Goal: Task Accomplishment & Management: Manage account settings

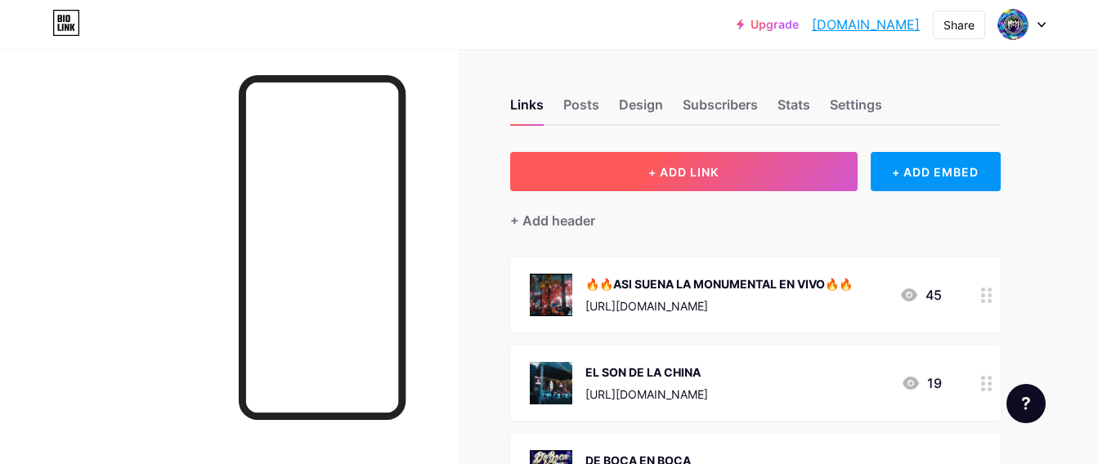
click at [753, 168] on button "+ ADD LINK" at bounding box center [683, 171] width 347 height 39
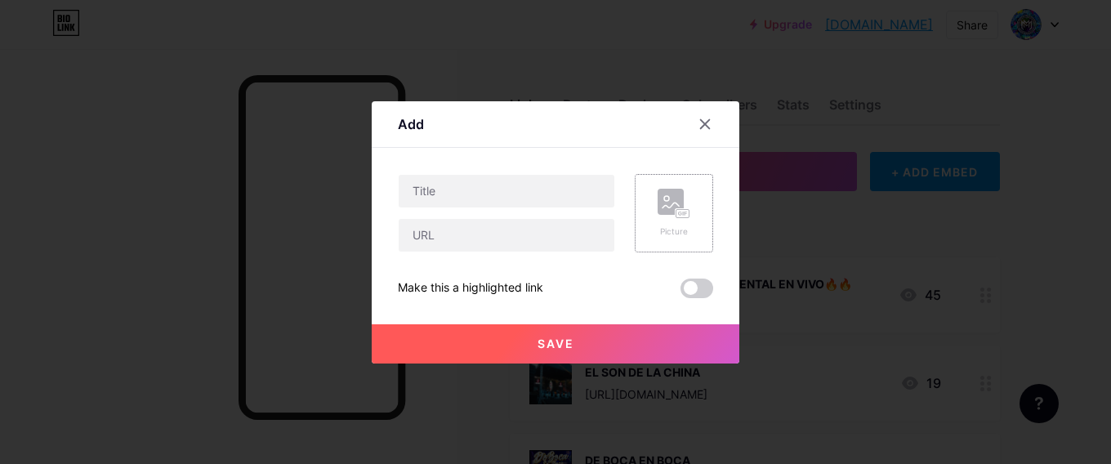
click at [665, 226] on div "Picture" at bounding box center [674, 232] width 33 height 12
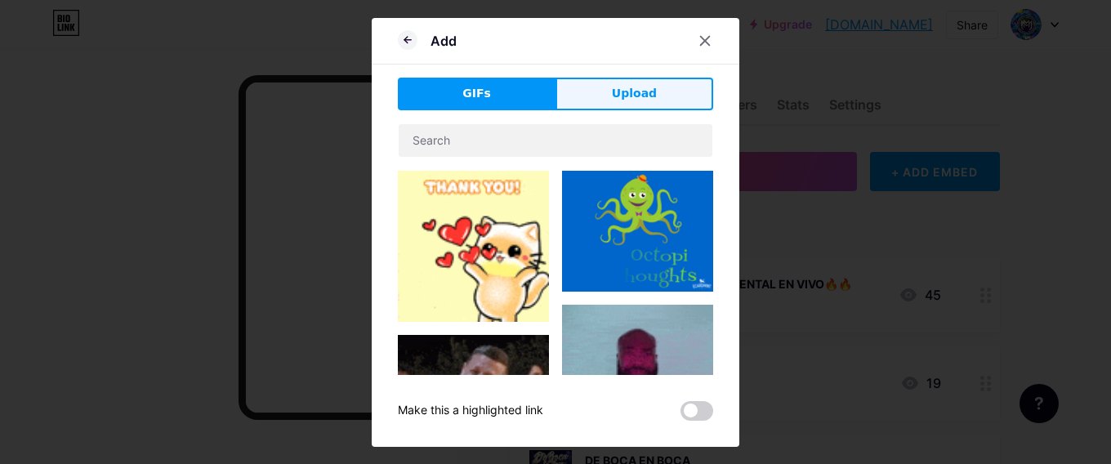
click at [575, 87] on button "Upload" at bounding box center [635, 94] width 158 height 33
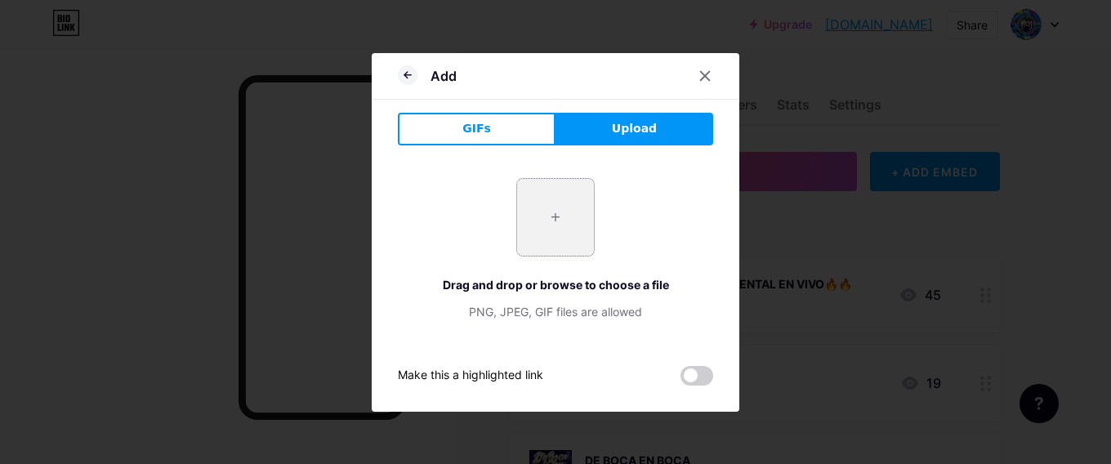
click at [579, 205] on input "file" at bounding box center [555, 217] width 77 height 77
type input "C:\fakepath\Spotify_icon.svg.png"
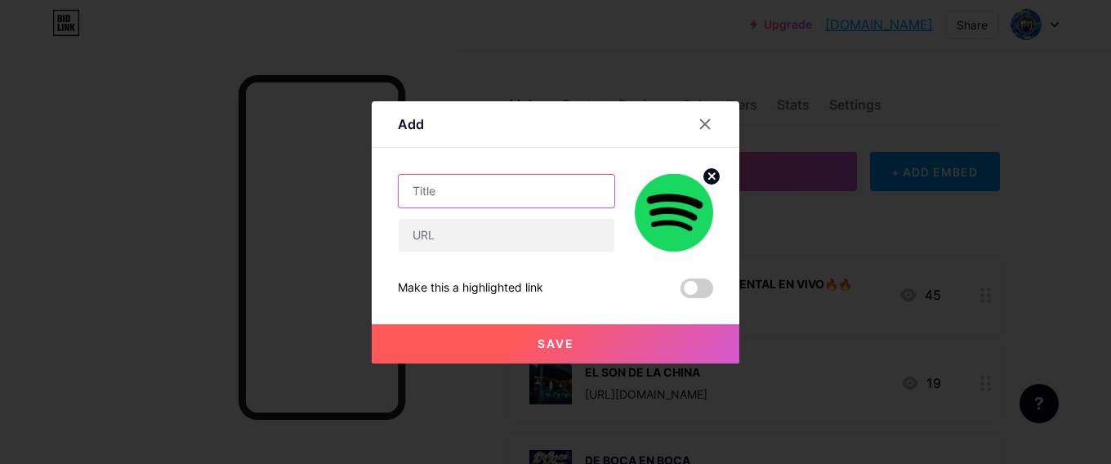
click at [522, 192] on input "text" at bounding box center [507, 191] width 216 height 33
type input "s"
type input "SPOTIFY"
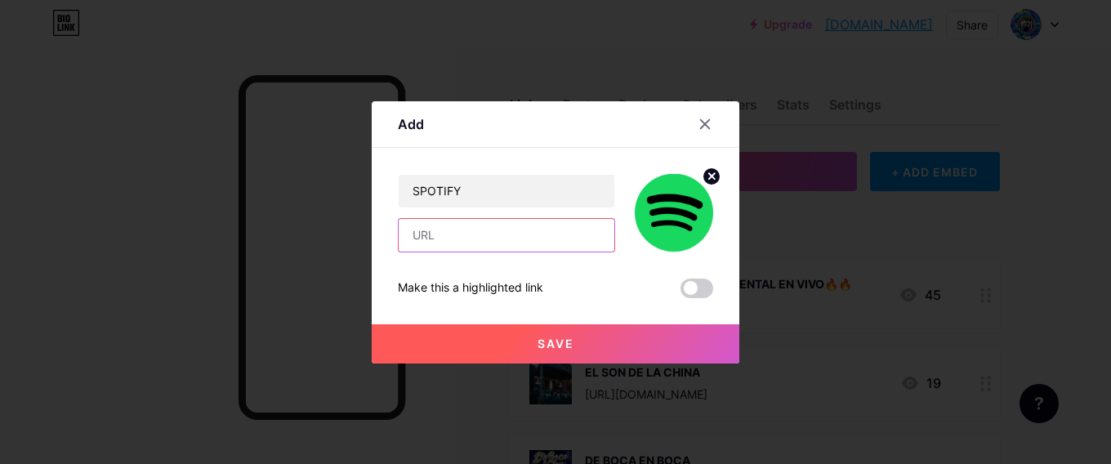
click at [539, 235] on input "text" at bounding box center [507, 235] width 216 height 33
paste input "[URL][DOMAIN_NAME]"
type input "[URL][DOMAIN_NAME]"
click at [594, 343] on button "Save" at bounding box center [556, 343] width 368 height 39
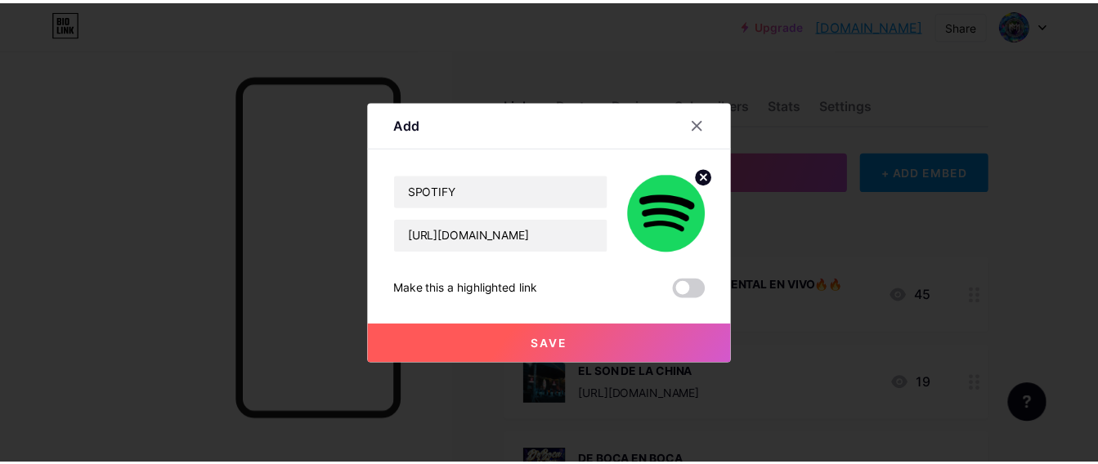
scroll to position [0, 0]
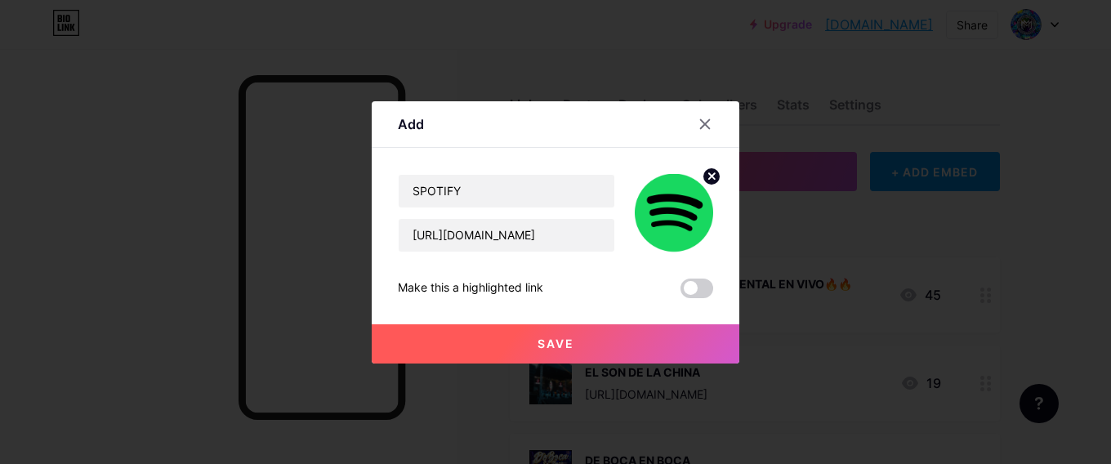
click at [594, 343] on button "Save" at bounding box center [556, 343] width 368 height 39
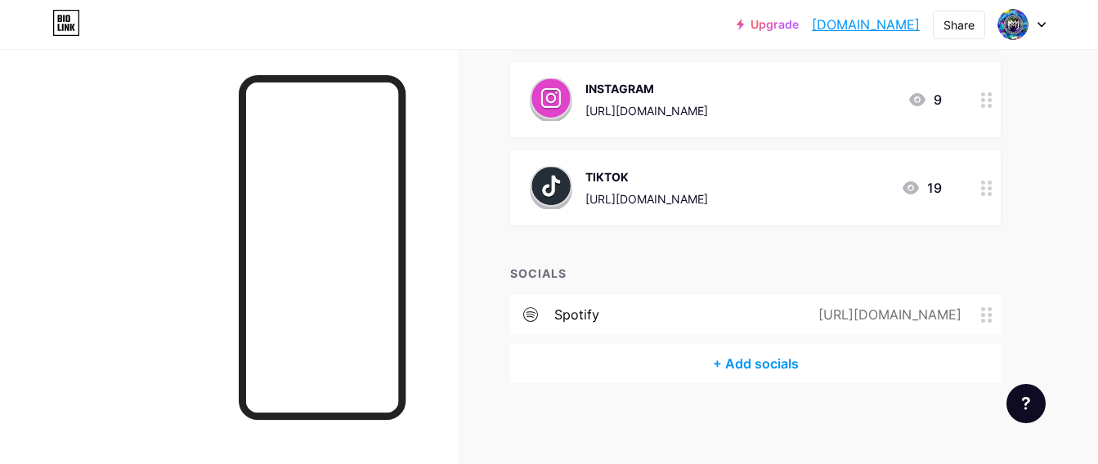
drag, startPoint x: 651, startPoint y: 284, endPoint x: 628, endPoint y: 540, distance: 257.6
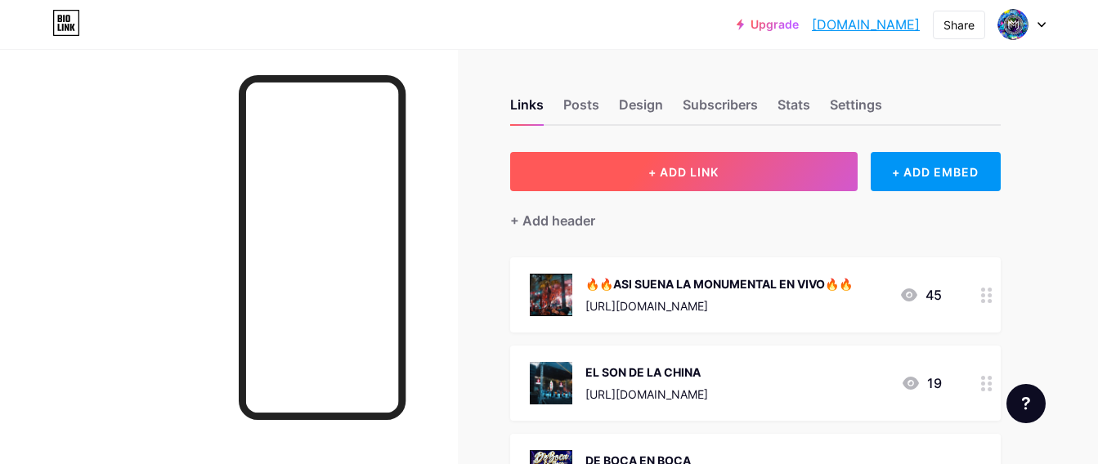
click at [715, 170] on span "+ ADD LINK" at bounding box center [683, 172] width 70 height 14
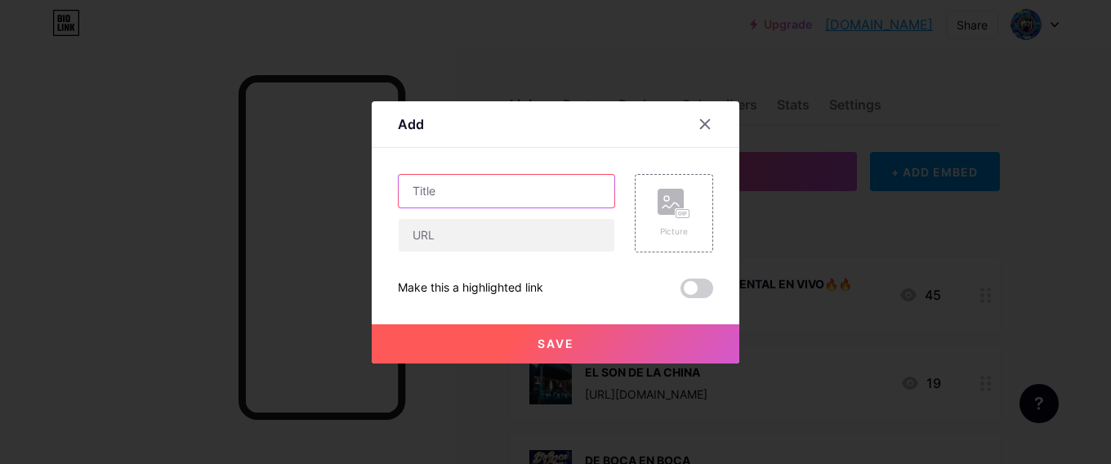
click at [540, 192] on input "text" at bounding box center [507, 191] width 216 height 33
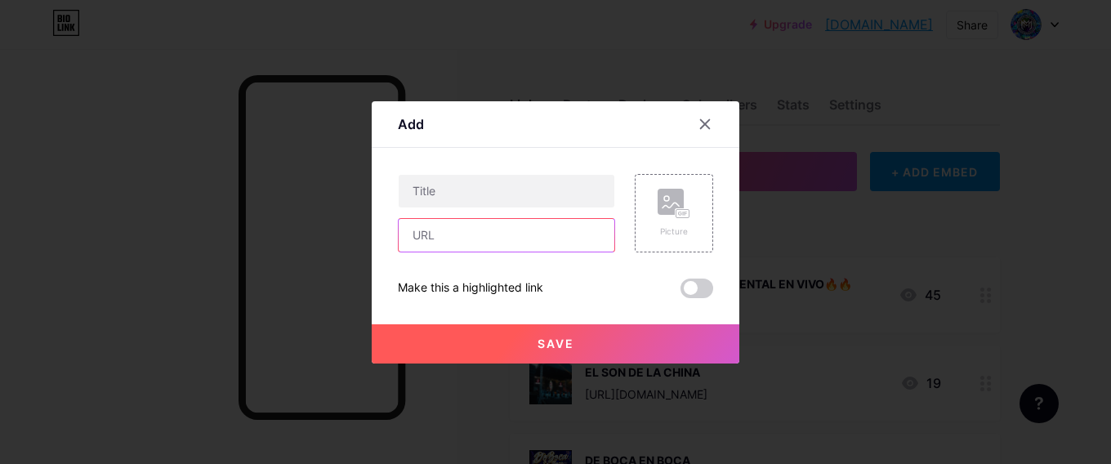
click at [488, 224] on input "text" at bounding box center [507, 235] width 216 height 33
paste input "[URL][DOMAIN_NAME]"
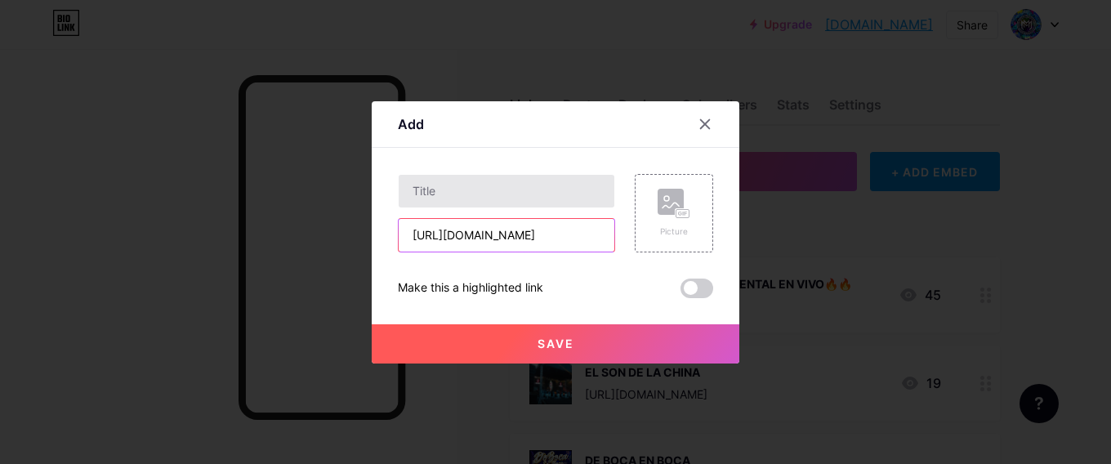
type input "[URL][DOMAIN_NAME]"
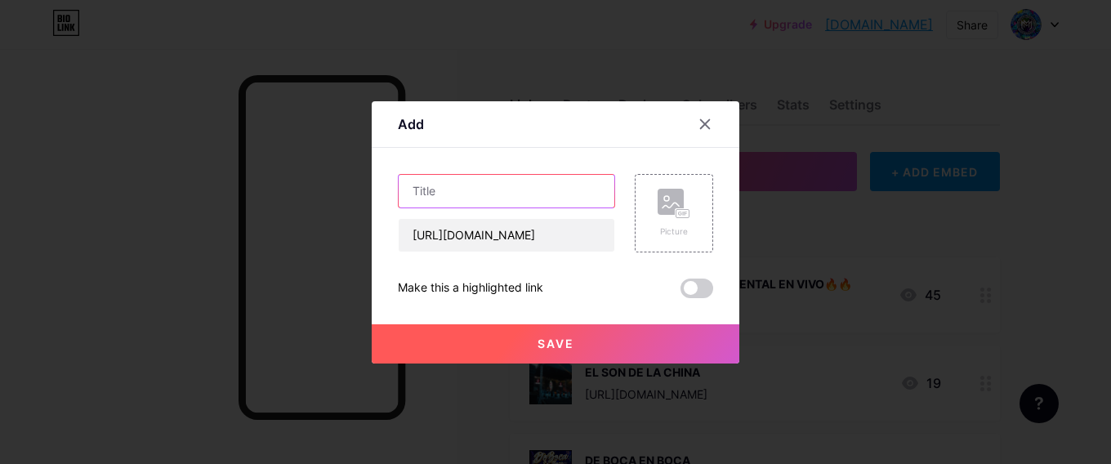
scroll to position [0, 0]
click at [454, 188] on input "text" at bounding box center [507, 191] width 216 height 33
type input "APPLE MUSIC"
click at [658, 233] on div "Picture" at bounding box center [674, 232] width 33 height 12
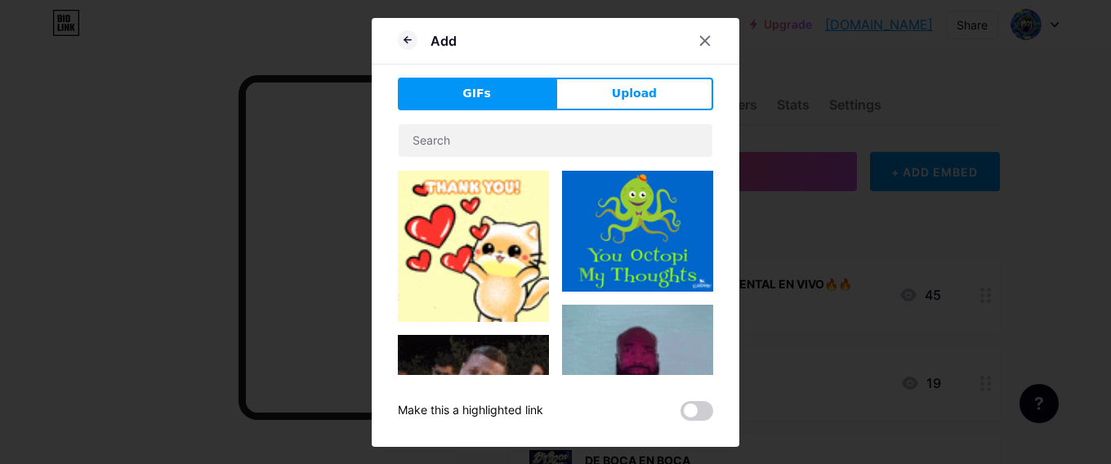
click at [596, 119] on div "GIFs Upload Content YouTube Play YouTube video without leaving your page. ADD V…" at bounding box center [555, 249] width 315 height 343
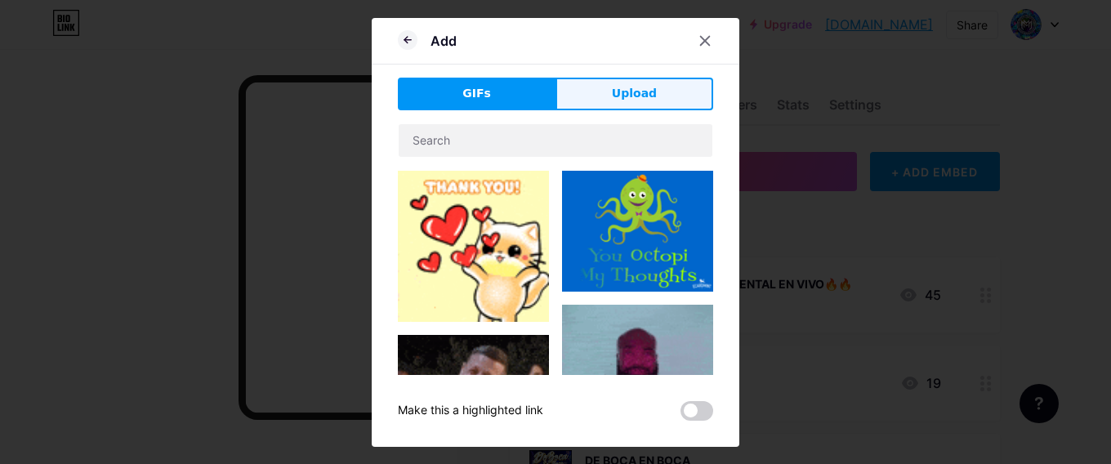
click at [602, 98] on button "Upload" at bounding box center [635, 94] width 158 height 33
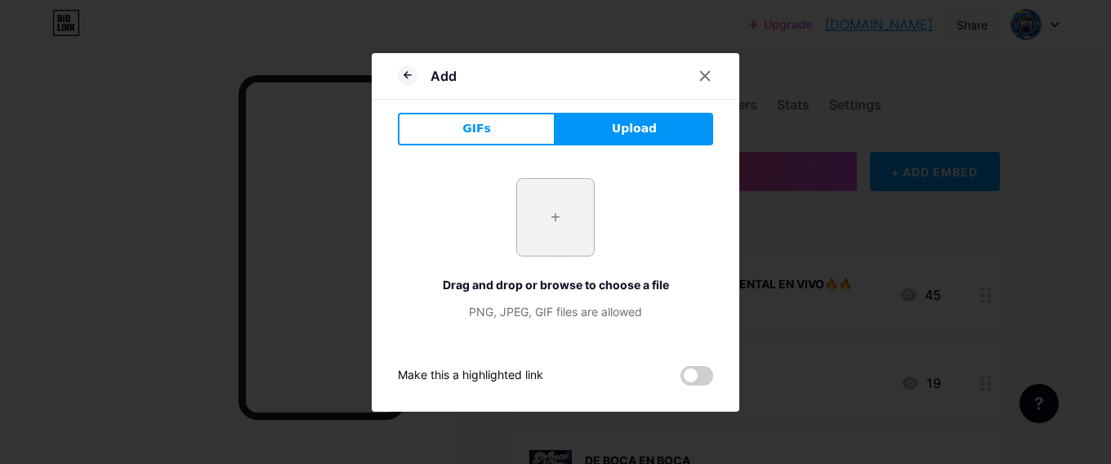
click at [557, 208] on input "file" at bounding box center [555, 217] width 77 height 77
type input "C:\fakepath\Apple_Music_icon.svg"
click at [582, 207] on input "file" at bounding box center [555, 217] width 77 height 77
click at [699, 79] on div at bounding box center [705, 75] width 29 height 29
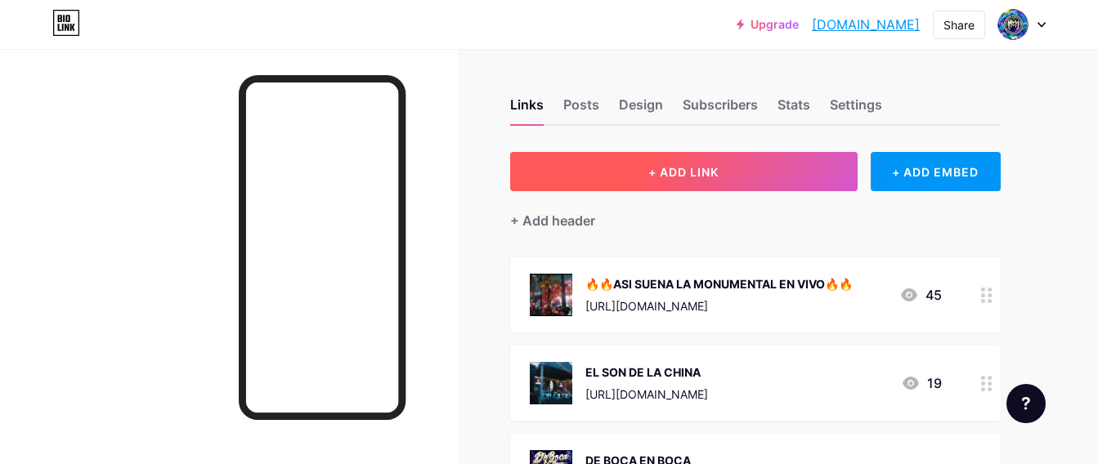
click at [726, 161] on button "+ ADD LINK" at bounding box center [683, 171] width 347 height 39
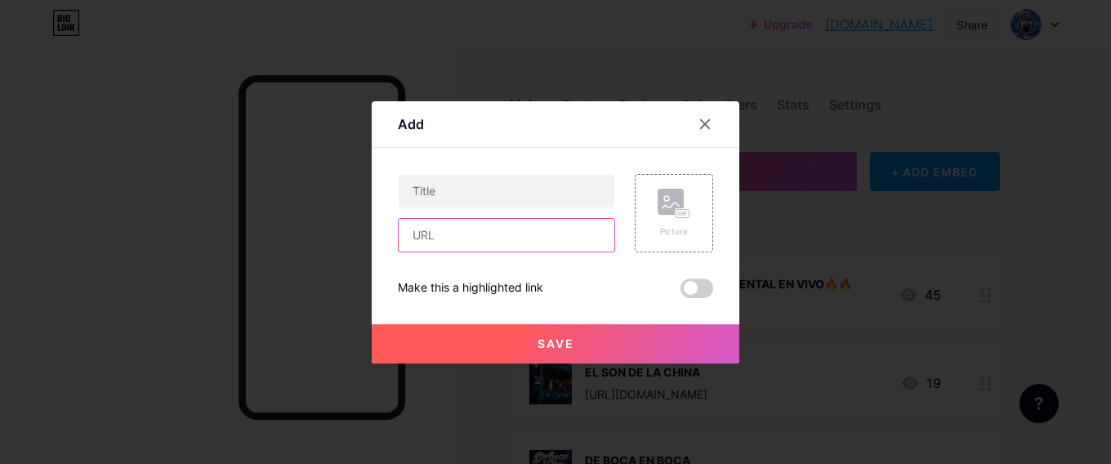
click at [526, 237] on input "text" at bounding box center [507, 235] width 216 height 33
paste input "[URL][DOMAIN_NAME]"
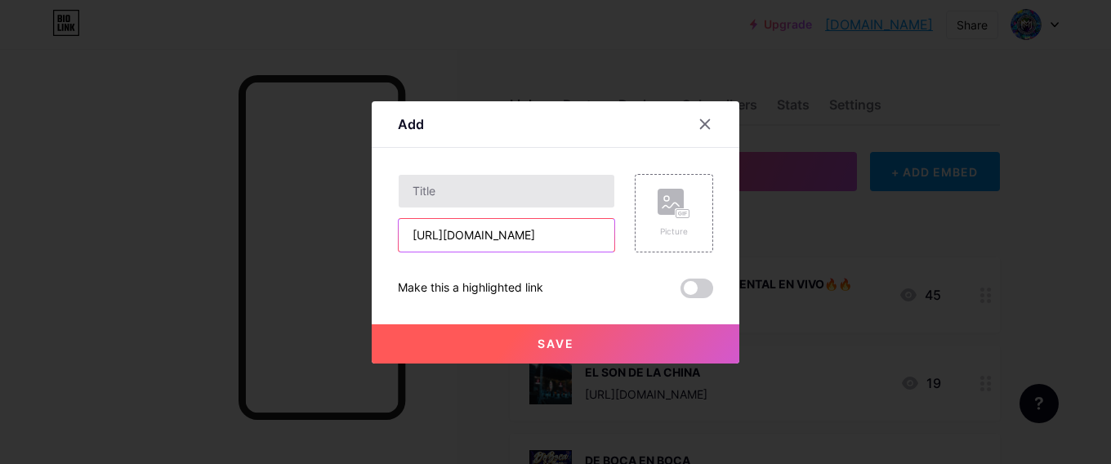
type input "[URL][DOMAIN_NAME]"
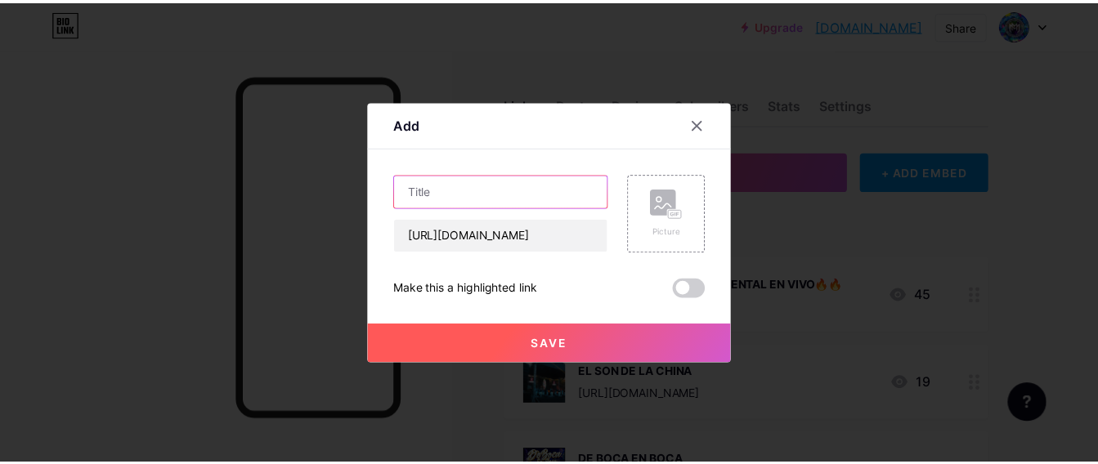
scroll to position [0, 0]
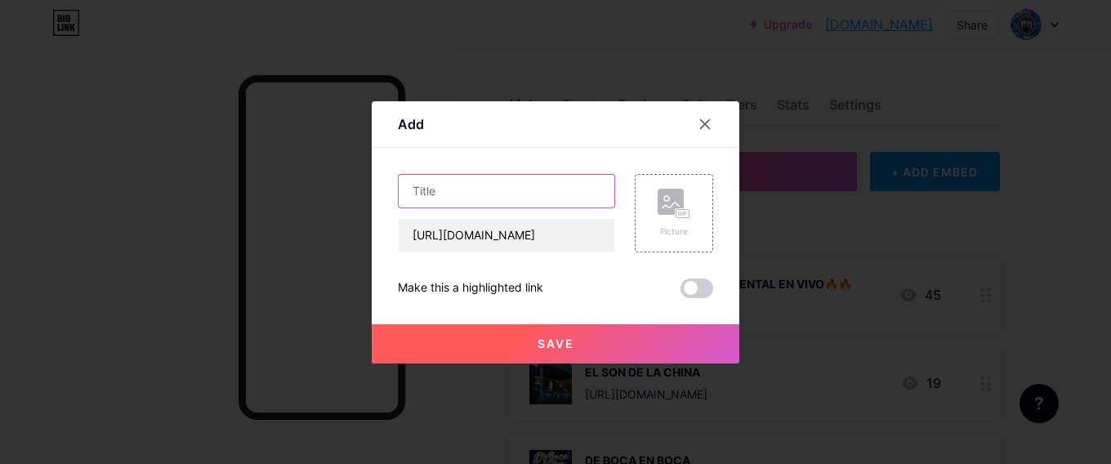
click at [499, 191] on input "text" at bounding box center [507, 191] width 216 height 33
click at [682, 208] on rect at bounding box center [683, 213] width 15 height 10
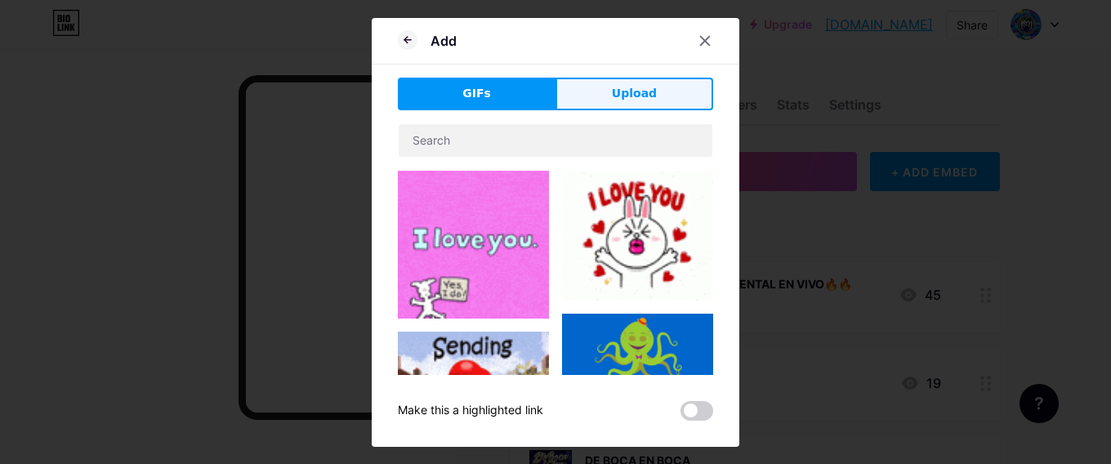
click at [581, 92] on button "Upload" at bounding box center [635, 94] width 158 height 33
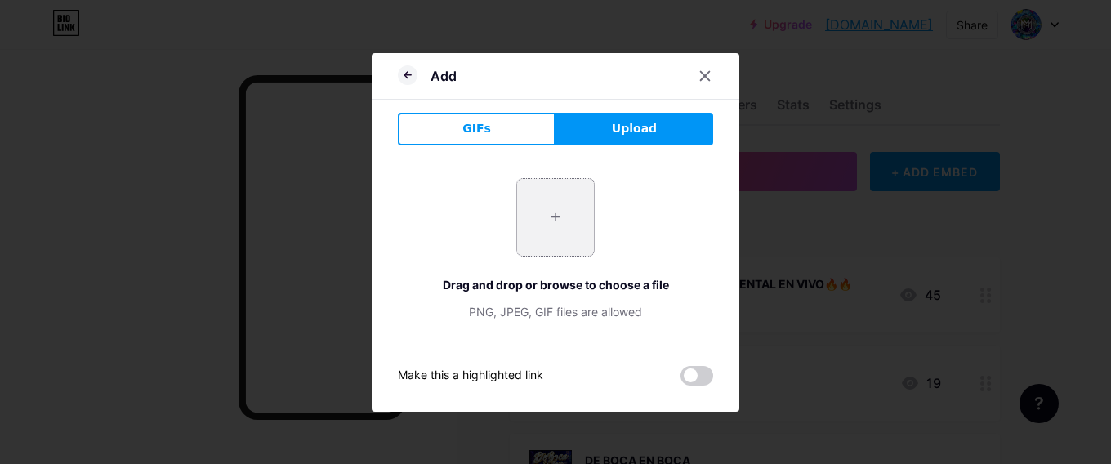
click at [578, 231] on input "file" at bounding box center [555, 217] width 77 height 77
type input "C:\fakepath\Apple_Music_icon.png"
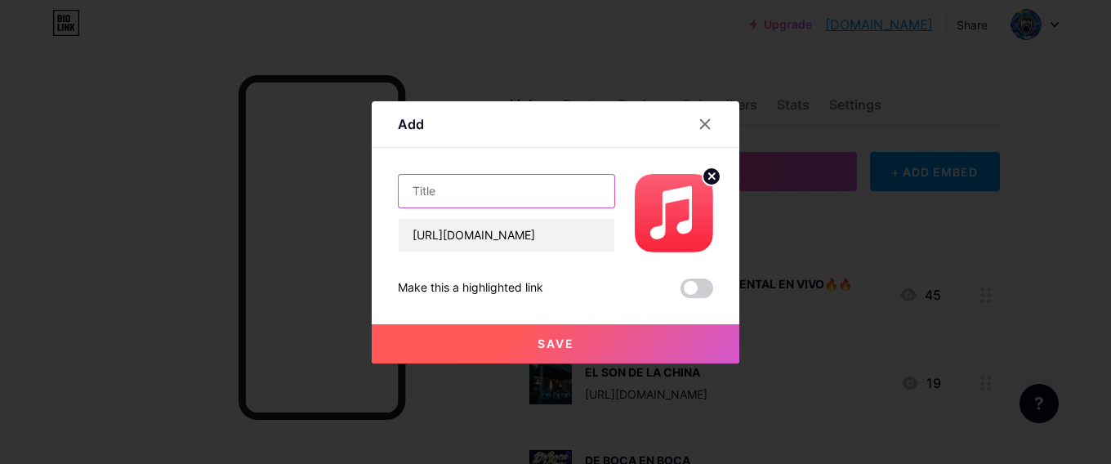
click at [510, 203] on input "text" at bounding box center [507, 191] width 216 height 33
type input "a"
drag, startPoint x: 441, startPoint y: 195, endPoint x: 418, endPoint y: 198, distance: 23.8
click at [418, 198] on input "Apple Music" at bounding box center [507, 191] width 216 height 33
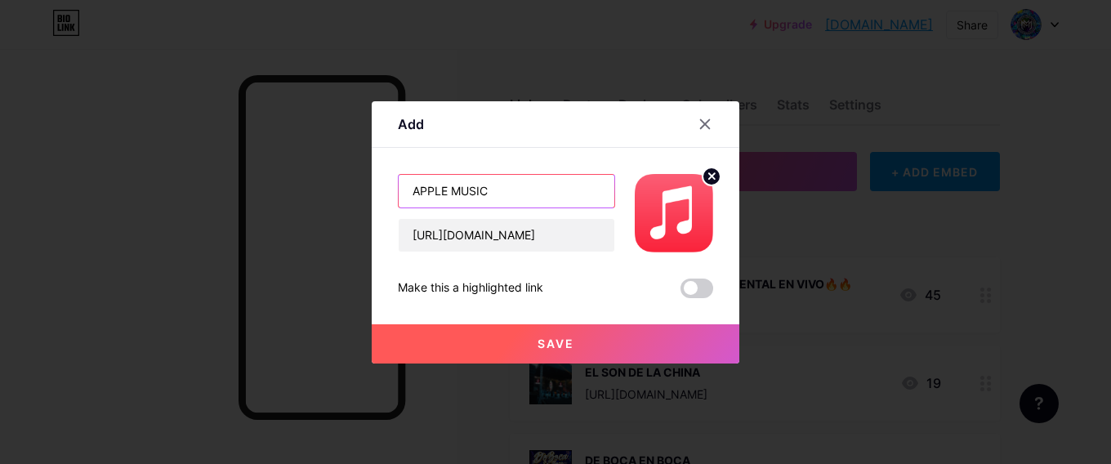
type input "APPLE MUSIC"
click at [561, 339] on span "Save" at bounding box center [556, 344] width 37 height 14
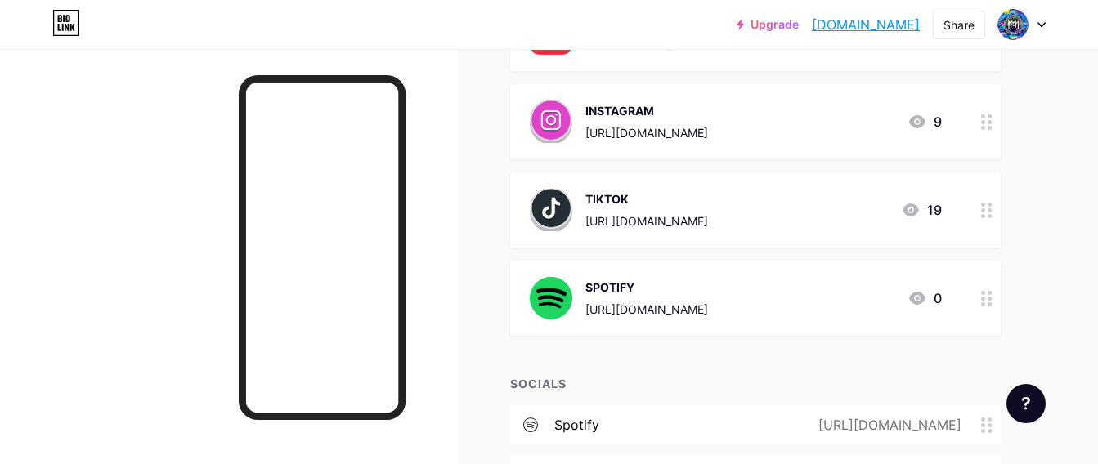
scroll to position [1062, 0]
